Goal: Information Seeking & Learning: Learn about a topic

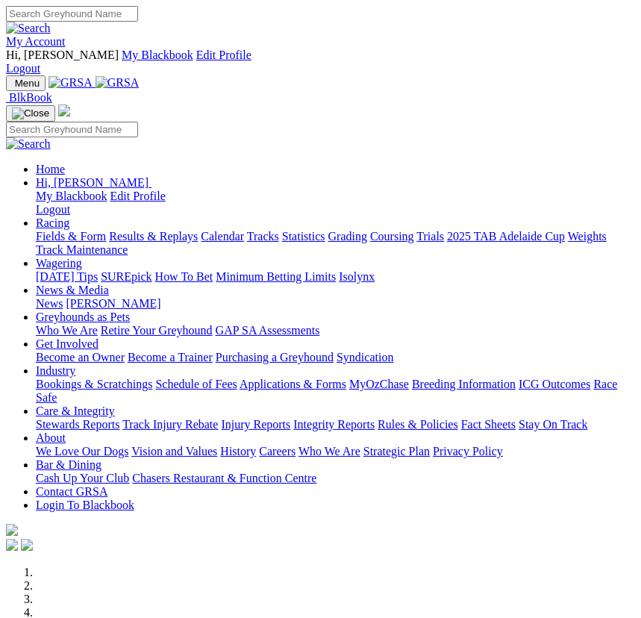
click at [69, 216] on link "Racing" at bounding box center [53, 222] width 34 height 13
click at [106, 239] on link "Fields & Form" at bounding box center [71, 236] width 70 height 13
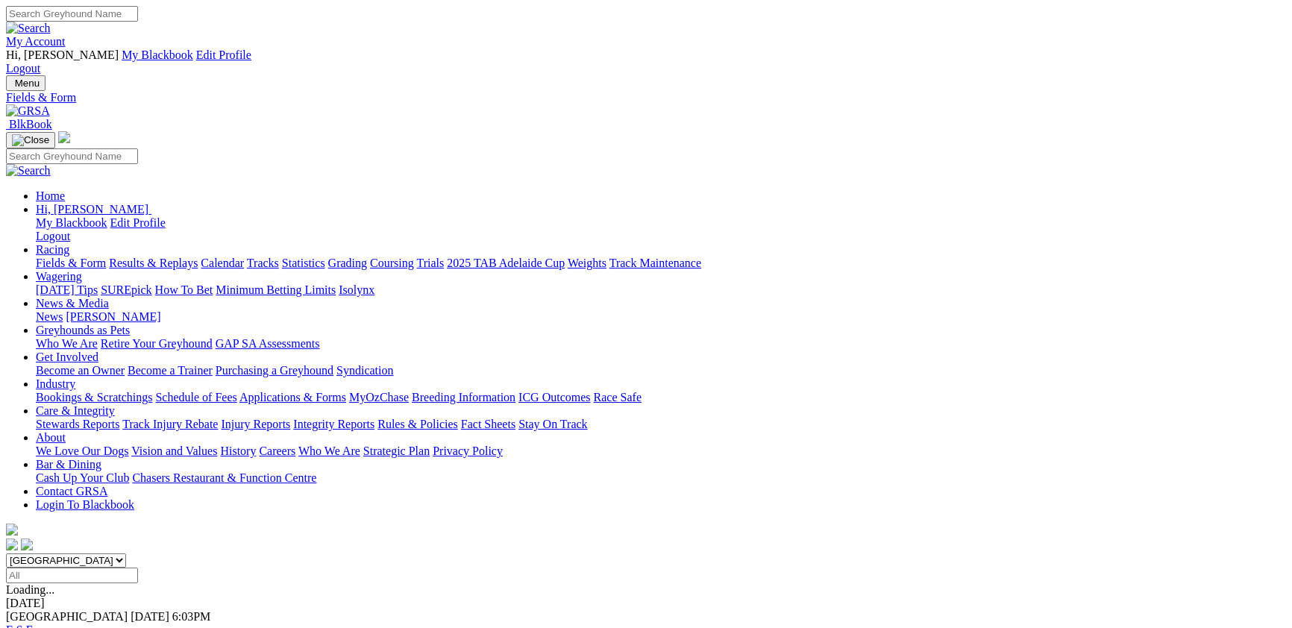
drag, startPoint x: 843, startPoint y: 294, endPoint x: 826, endPoint y: 360, distance: 68.6
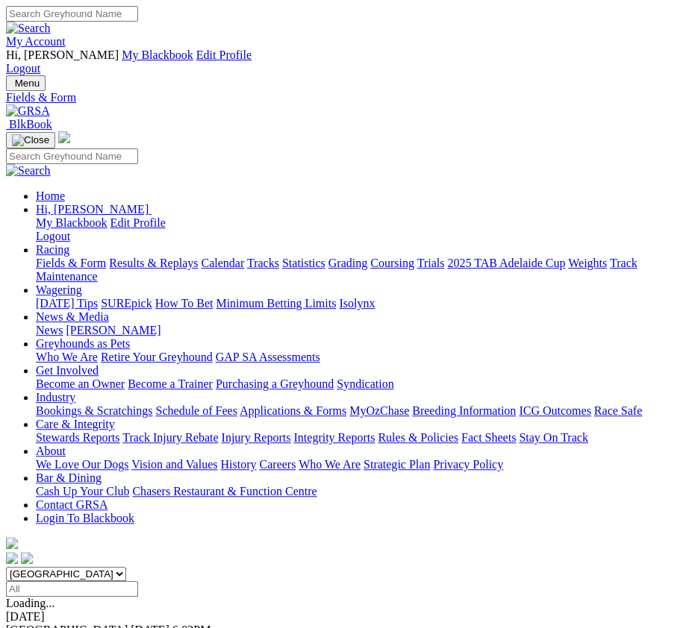
select select "NSW"
click at [6, 567] on select "South Australia New South Wales Northern Territory Queensland Tasmania Victoria…" at bounding box center [66, 574] width 120 height 14
click at [12, 87] on img "Toggle navigation" at bounding box center [12, 87] width 0 height 0
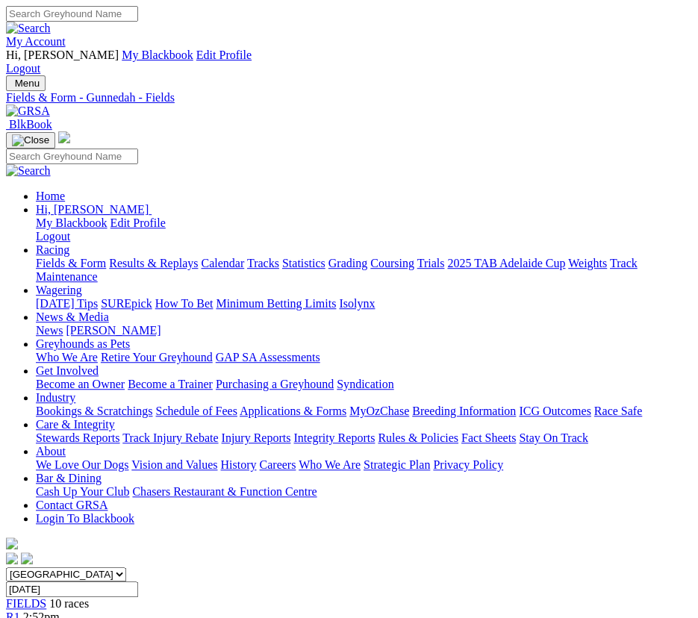
click at [157, 269] on link "Results & Replays" at bounding box center [153, 263] width 89 height 13
